Goal: Task Accomplishment & Management: Complete application form

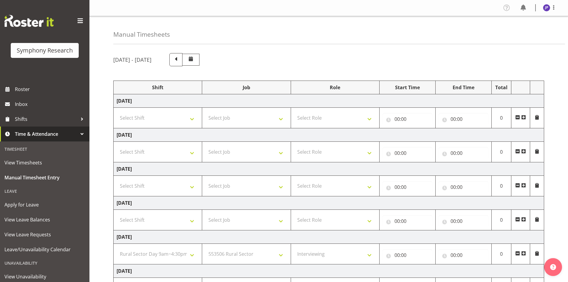
select select "81561"
select select "10587"
select select "47"
select select "81298"
select select "10587"
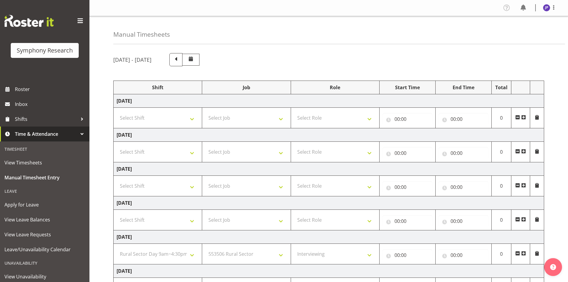
select select "47"
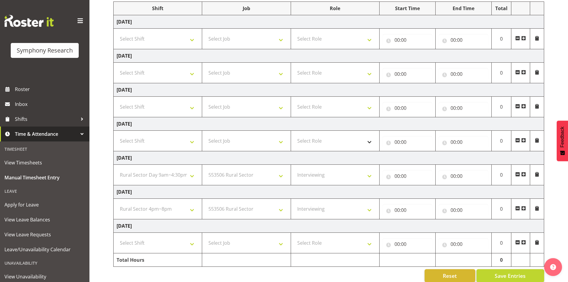
scroll to position [88, 0]
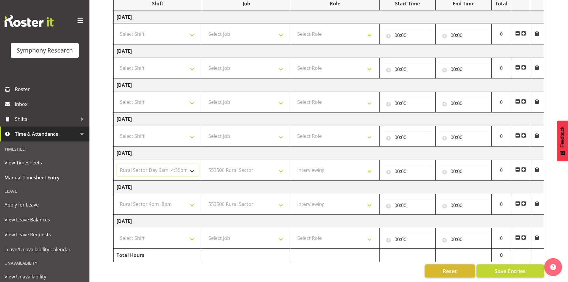
click at [190, 166] on select "Select Shift !!Weekend Residential (Roster IT Shift Label) *Business 9/10am ~ 4…" at bounding box center [158, 170] width 82 height 12
click at [553, 176] on div "September 15th - September 21st 2025 Shift Job Role Start Time End Time Total M…" at bounding box center [340, 123] width 454 height 317
click at [190, 167] on select "Select Shift !!Weekend Residential (Roster IT Shift Label) *Business 9/10am ~ 4…" at bounding box center [158, 170] width 82 height 12
click at [117, 164] on select "Select Shift !!Weekend Residential (Roster IT Shift Label) *Business 9/10am ~ 4…" at bounding box center [158, 170] width 82 height 12
click at [193, 166] on select "Select Shift !!Weekend Residential (Roster IT Shift Label) *Business 9/10am ~ 4…" at bounding box center [158, 170] width 82 height 12
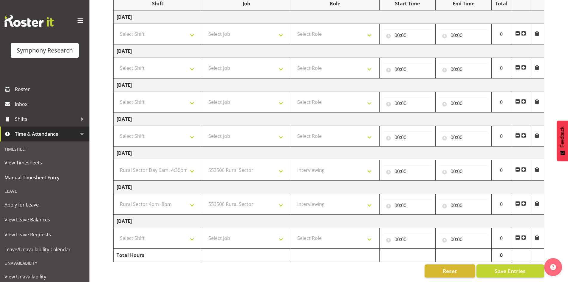
click at [100, 141] on div "Manual Timesheets September 15th - September 21st 2025 Shift Job Role Start Tim…" at bounding box center [328, 106] width 478 height 349
click at [54, 178] on span "Manual Timesheet Entry" at bounding box center [44, 177] width 80 height 9
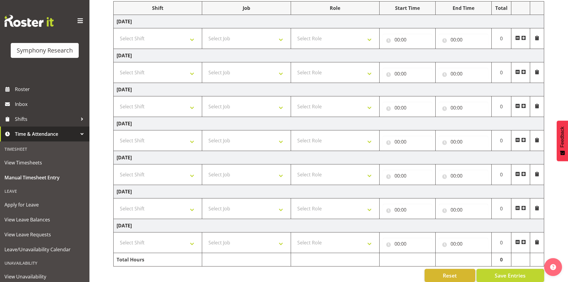
scroll to position [88, 0]
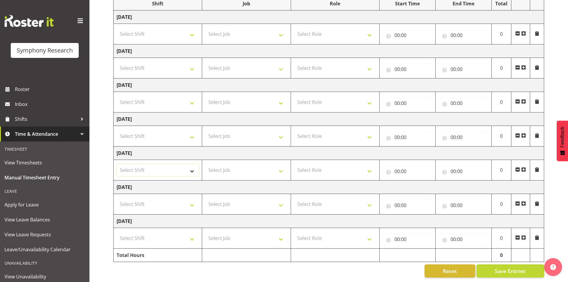
click at [191, 165] on select "Select Shift !!Weekend Residential (Roster IT Shift Label) *Business 9/10am ~ 4…" at bounding box center [158, 170] width 82 height 12
select select "81561"
click at [117, 164] on select "Select Shift !!Weekend Residential (Roster IT Shift Label) *Business 9/10am ~ 4…" at bounding box center [158, 170] width 82 height 12
click at [282, 166] on select "Select Job 550060 IF Admin 553492 World Poll Aus Wave 2 Main 2025 553493 World …" at bounding box center [246, 170] width 82 height 12
select select "10587"
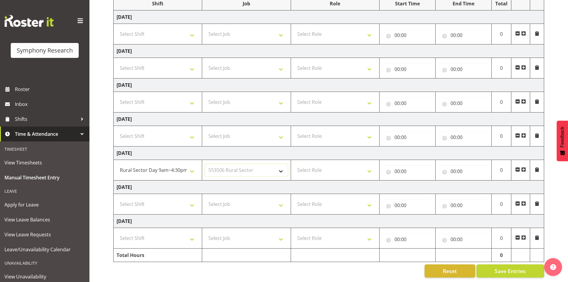
click at [205, 164] on select "Select Job 550060 IF Admin 553492 World Poll Aus Wave 2 Main 2025 553493 World …" at bounding box center [246, 170] width 82 height 12
click at [369, 165] on select "Select Role Briefing Interviewing" at bounding box center [335, 170] width 82 height 12
select select "47"
click at [294, 164] on select "Select Role Briefing Interviewing" at bounding box center [335, 170] width 82 height 12
click at [403, 168] on input "00:00" at bounding box center [407, 171] width 50 height 12
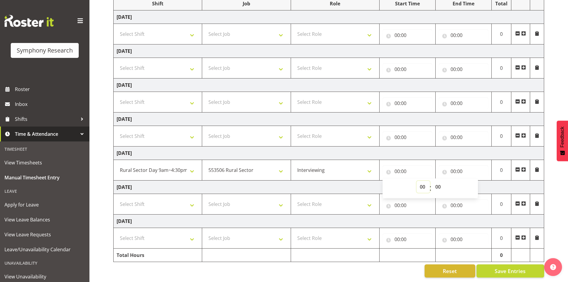
click at [419, 182] on select "00 01 02 03 04 05 06 07 08 09 10 11 12 13 14 15 16 17 18 19 20 21 22 23" at bounding box center [422, 187] width 13 height 12
select select "14"
click at [416, 181] on select "00 01 02 03 04 05 06 07 08 09 10 11 12 13 14 15 16 17 18 19 20 21 22 23" at bounding box center [422, 187] width 13 height 12
type input "14:00"
click at [460, 165] on input "00:00" at bounding box center [463, 171] width 50 height 12
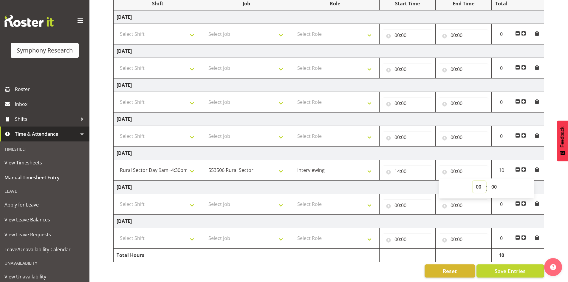
click at [477, 182] on select "00 01 02 03 04 05 06 07 08 09 10 11 12 13 14 15 16 17 18 19 20 21 22 23" at bounding box center [478, 187] width 13 height 12
select select "16"
click at [472, 181] on select "00 01 02 03 04 05 06 07 08 09 10 11 12 13 14 15 16 17 18 19 20 21 22 23" at bounding box center [478, 187] width 13 height 12
type input "16:00"
click at [525, 167] on span at bounding box center [523, 169] width 5 height 5
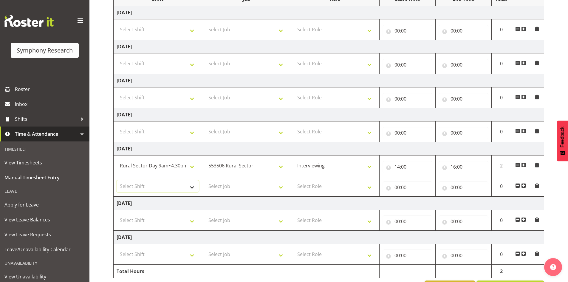
click at [192, 187] on select "Select Shift !!Weekend Residential (Roster IT Shift Label) *Business 9/10am ~ 4…" at bounding box center [158, 186] width 82 height 12
select select "81298"
click at [117, 180] on select "Select Shift !!Weekend Residential (Roster IT Shift Label) *Business 9/10am ~ 4…" at bounding box center [158, 186] width 82 height 12
click at [282, 188] on select "Select Job 550060 IF Admin 553492 World Poll Aus Wave 2 Main 2025 553493 World …" at bounding box center [246, 186] width 82 height 12
select select "10587"
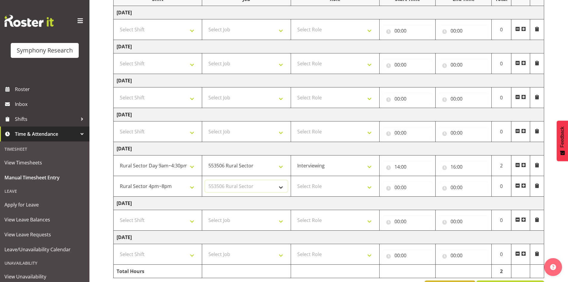
click at [205, 180] on select "Select Job 550060 IF Admin 553492 World Poll Aus Wave 2 Main 2025 553493 World …" at bounding box center [246, 186] width 82 height 12
click at [369, 186] on select "Select Role Briefing Interviewing" at bounding box center [335, 186] width 82 height 12
select select "47"
click at [294, 180] on select "Select Role Briefing Interviewing" at bounding box center [335, 186] width 82 height 12
click at [398, 189] on input "00:00" at bounding box center [407, 187] width 50 height 12
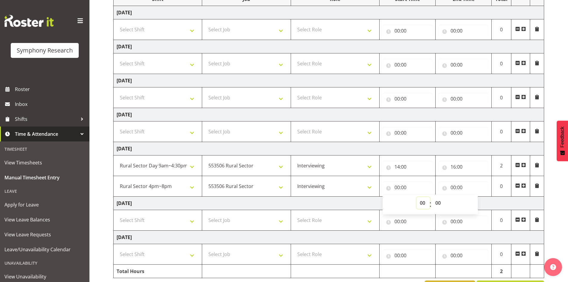
click at [424, 201] on select "00 01 02 03 04 05 06 07 08 09 10 11 12 13 14 15 16 17 18 19 20 21 22 23" at bounding box center [422, 203] width 13 height 12
select select "16"
click at [416, 197] on select "00 01 02 03 04 05 06 07 08 09 10 11 12 13 14 15 16 17 18 19 20 21 22 23" at bounding box center [422, 203] width 13 height 12
type input "16:00"
click at [456, 221] on input "00:00" at bounding box center [463, 221] width 50 height 12
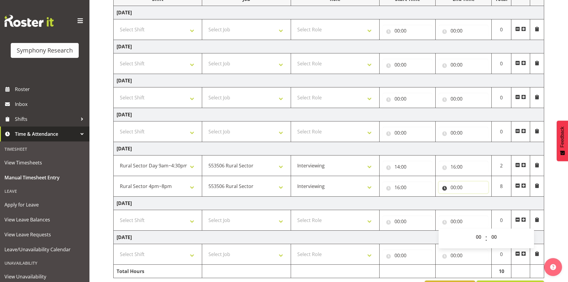
click at [455, 183] on input "00:00" at bounding box center [463, 187] width 50 height 12
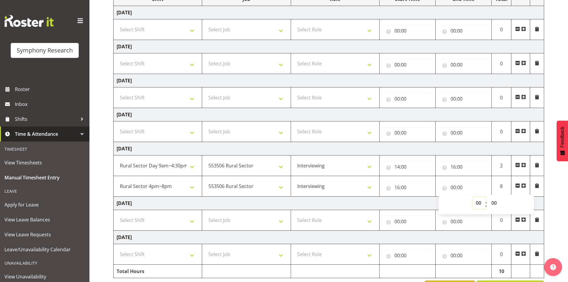
click at [477, 204] on select "00 01 02 03 04 05 06 07 08 09 10 11 12 13 14 15 16 17 18 19 20 21 22 23" at bounding box center [478, 203] width 13 height 12
select select "20"
click at [472, 197] on select "00 01 02 03 04 05 06 07 08 09 10 11 12 13 14 15 16 17 18 19 20 21 22 23" at bounding box center [478, 203] width 13 height 12
type input "20:00"
click at [493, 202] on select "00 01 02 03 04 05 06 07 08 09 10 11 12 13 14 15 16 17 18 19 20 21 22 23 24 25 2…" at bounding box center [494, 203] width 13 height 12
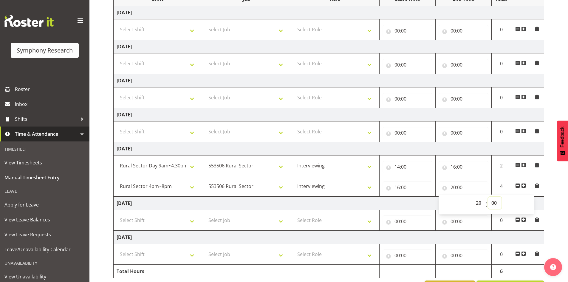
select select "25"
click at [488, 197] on select "00 01 02 03 04 05 06 07 08 09 10 11 12 13 14 15 16 17 18 19 20 21 22 23 24 25 2…" at bounding box center [494, 203] width 13 height 12
type input "20:25"
click at [539, 197] on td "[DATE]" at bounding box center [329, 202] width 430 height 13
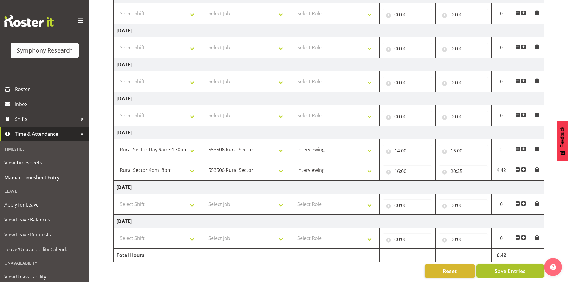
click at [502, 267] on span "Save Entries" at bounding box center [509, 271] width 31 height 8
